Goal: Information Seeking & Learning: Learn about a topic

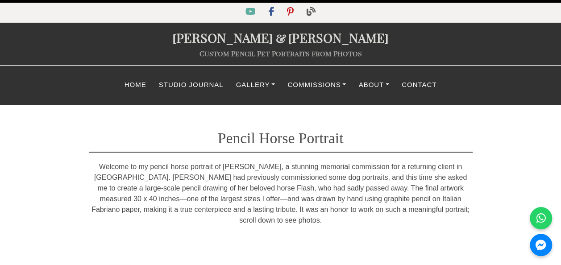
scroll to position [1, 0]
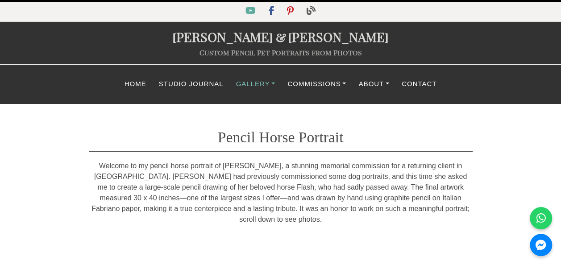
click at [271, 84] on link "Gallery" at bounding box center [256, 83] width 52 height 17
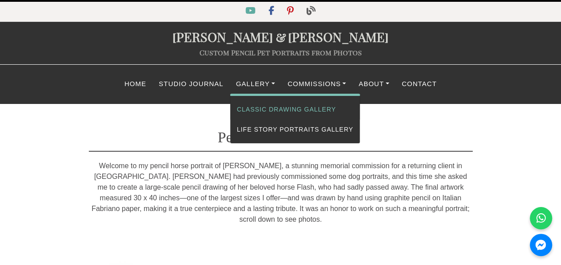
click at [265, 107] on link "Classic Drawing Gallery" at bounding box center [295, 110] width 130 height 20
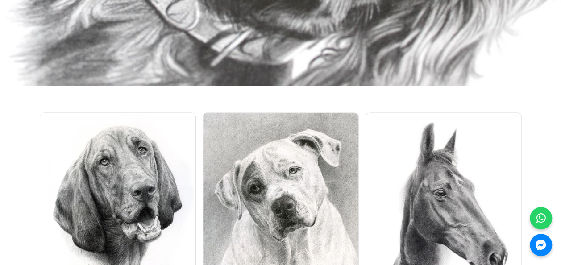
scroll to position [3546, 0]
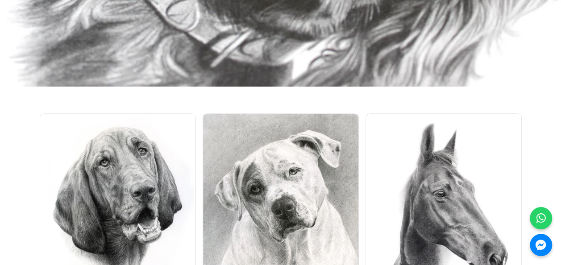
click at [444, 162] on img at bounding box center [443, 208] width 156 height 190
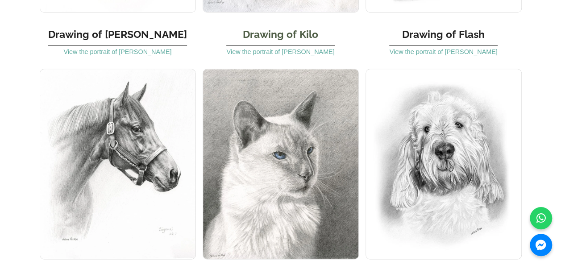
scroll to position [3838, 0]
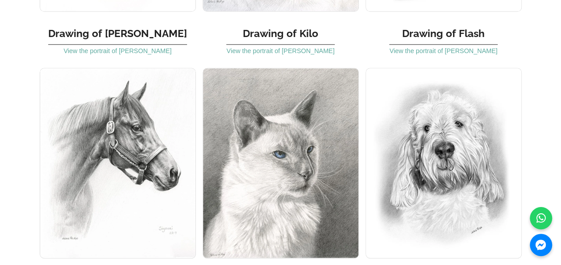
click at [137, 108] on img at bounding box center [118, 163] width 156 height 190
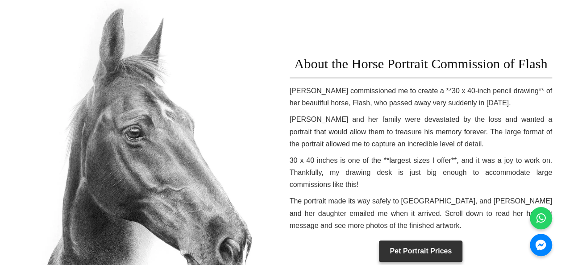
scroll to position [341, 0]
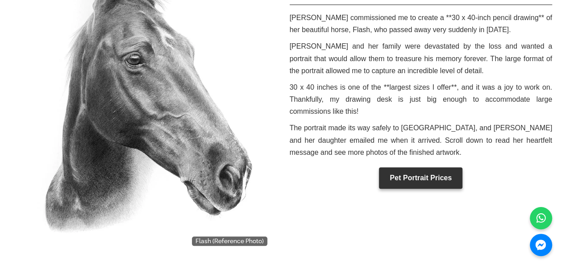
click at [152, 100] on img at bounding box center [140, 86] width 263 height 330
click at [216, 229] on img at bounding box center [140, 86] width 263 height 330
click at [234, 228] on img at bounding box center [140, 86] width 263 height 330
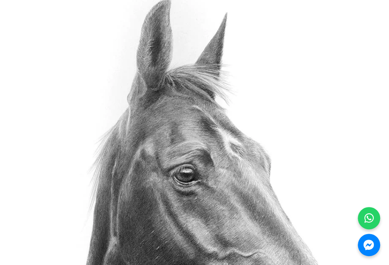
scroll to position [195, 0]
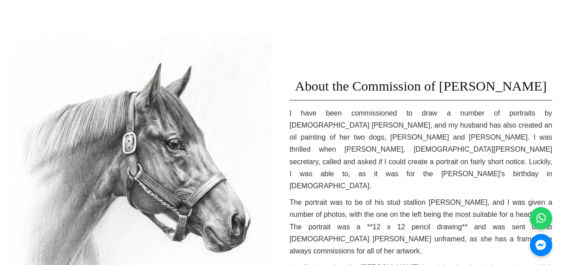
scroll to position [256, 0]
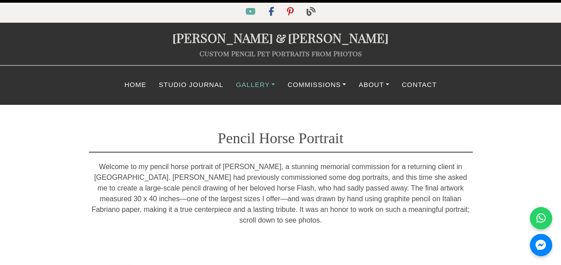
click at [247, 83] on link "Gallery" at bounding box center [256, 84] width 52 height 17
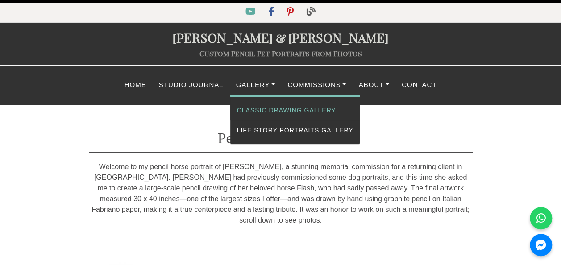
click at [254, 107] on link "Classic Drawing Gallery" at bounding box center [295, 110] width 130 height 20
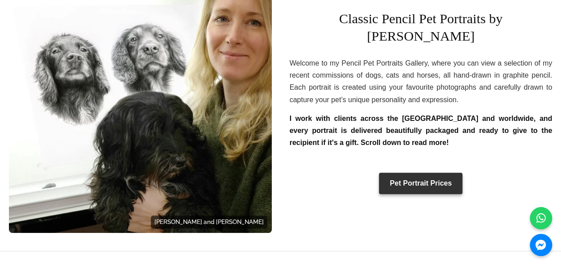
scroll to position [283, 0]
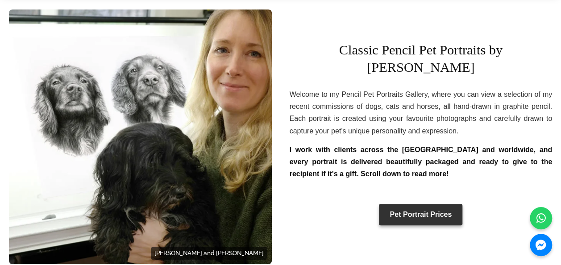
drag, startPoint x: 458, startPoint y: 56, endPoint x: 529, endPoint y: 56, distance: 70.9
click at [529, 56] on h1 "Classic Pencil Pet Portraits by Melanie Phillips" at bounding box center [421, 55] width 263 height 54
drag, startPoint x: 544, startPoint y: 61, endPoint x: 506, endPoint y: 58, distance: 38.5
click at [506, 58] on h1 "Classic Pencil Pet Portraits by Melanie Phillips" at bounding box center [421, 55] width 263 height 54
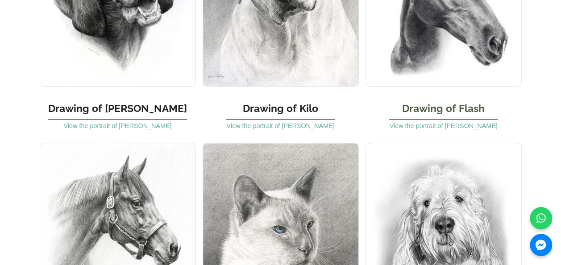
scroll to position [3765, 0]
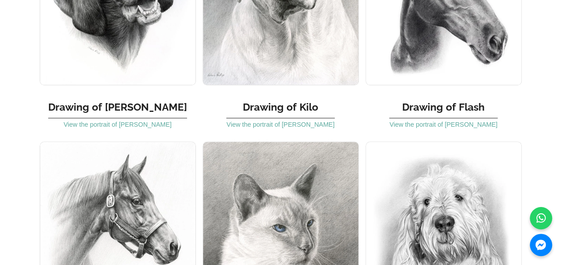
click at [154, 141] on img at bounding box center [118, 236] width 156 height 190
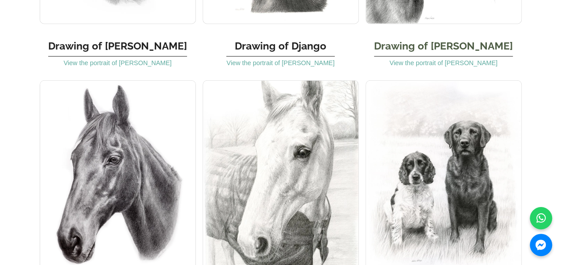
scroll to position [4433, 0]
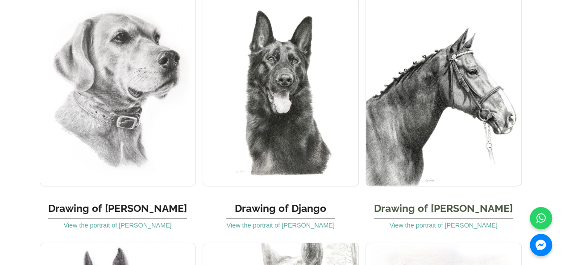
click at [428, 66] on img at bounding box center [443, 91] width 156 height 190
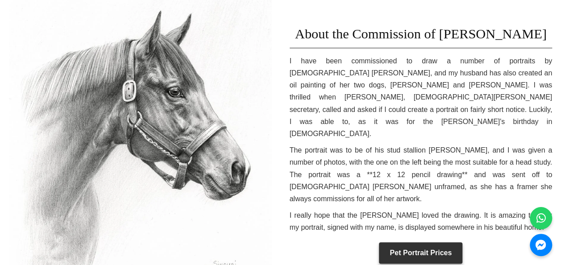
scroll to position [309, 0]
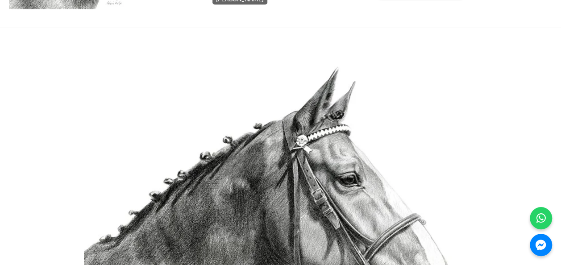
scroll to position [542, 0]
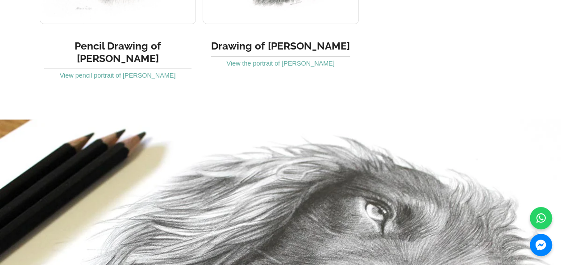
scroll to position [3220, 0]
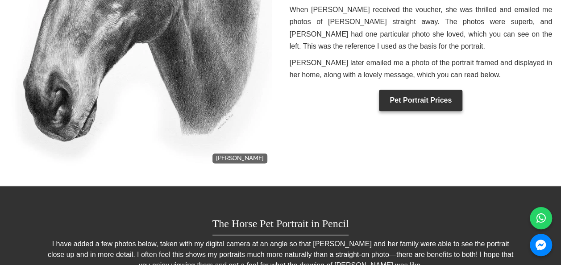
scroll to position [552, 0]
